Goal: Go to known website: Access a specific website the user already knows

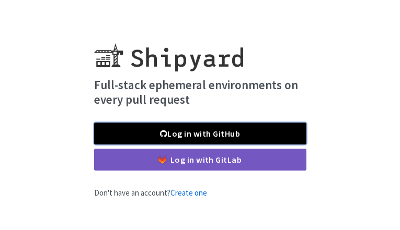
click at [266, 134] on link "Log in with GitHub" at bounding box center [200, 134] width 212 height 22
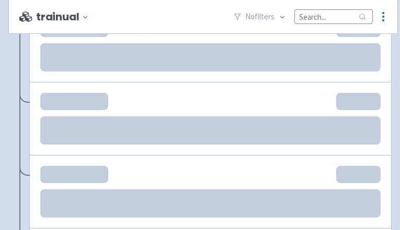
scroll to position [1171, 0]
